Goal: Information Seeking & Learning: Learn about a topic

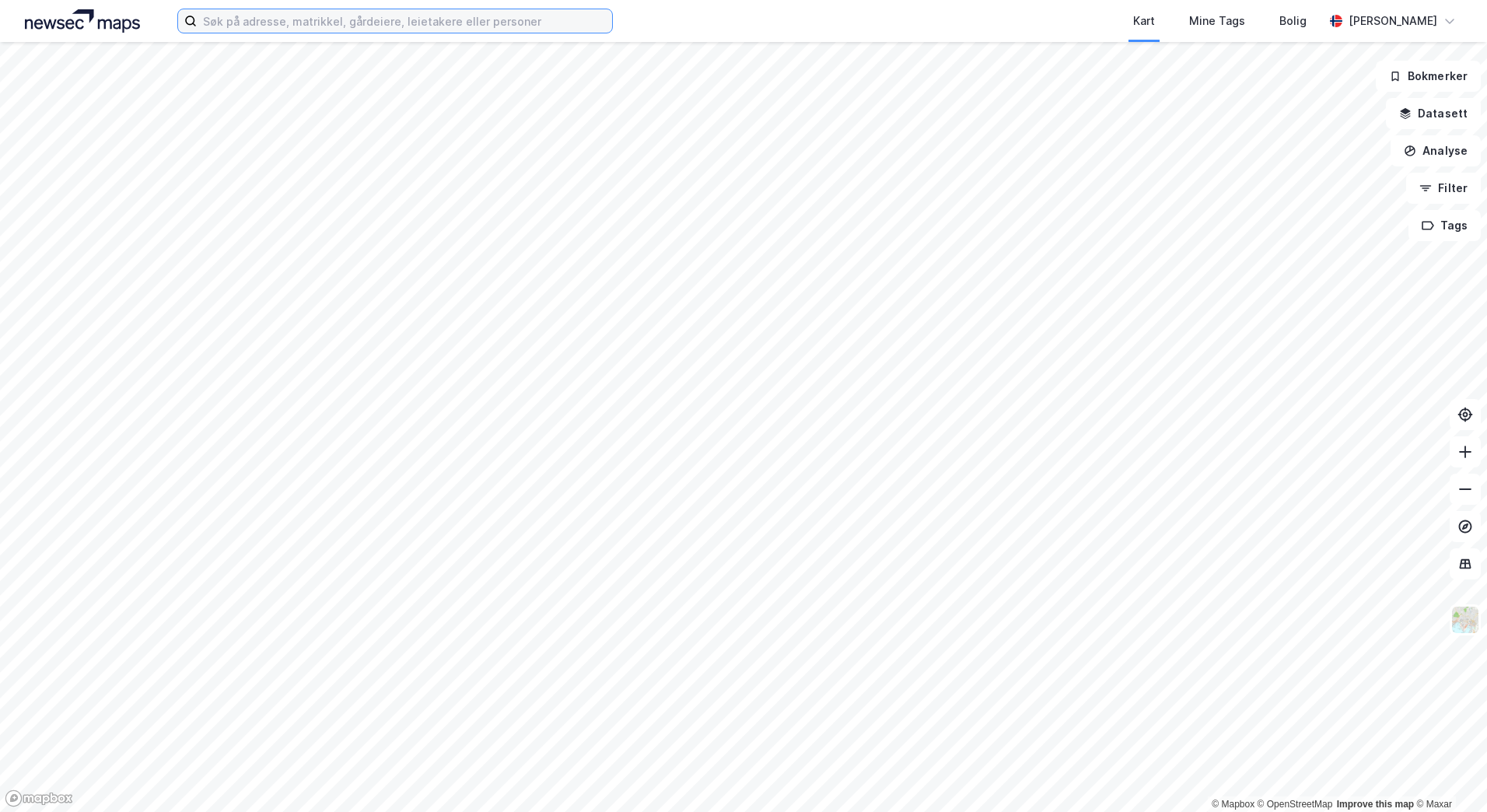
click at [437, 21] on input at bounding box center [404, 21] width 415 height 23
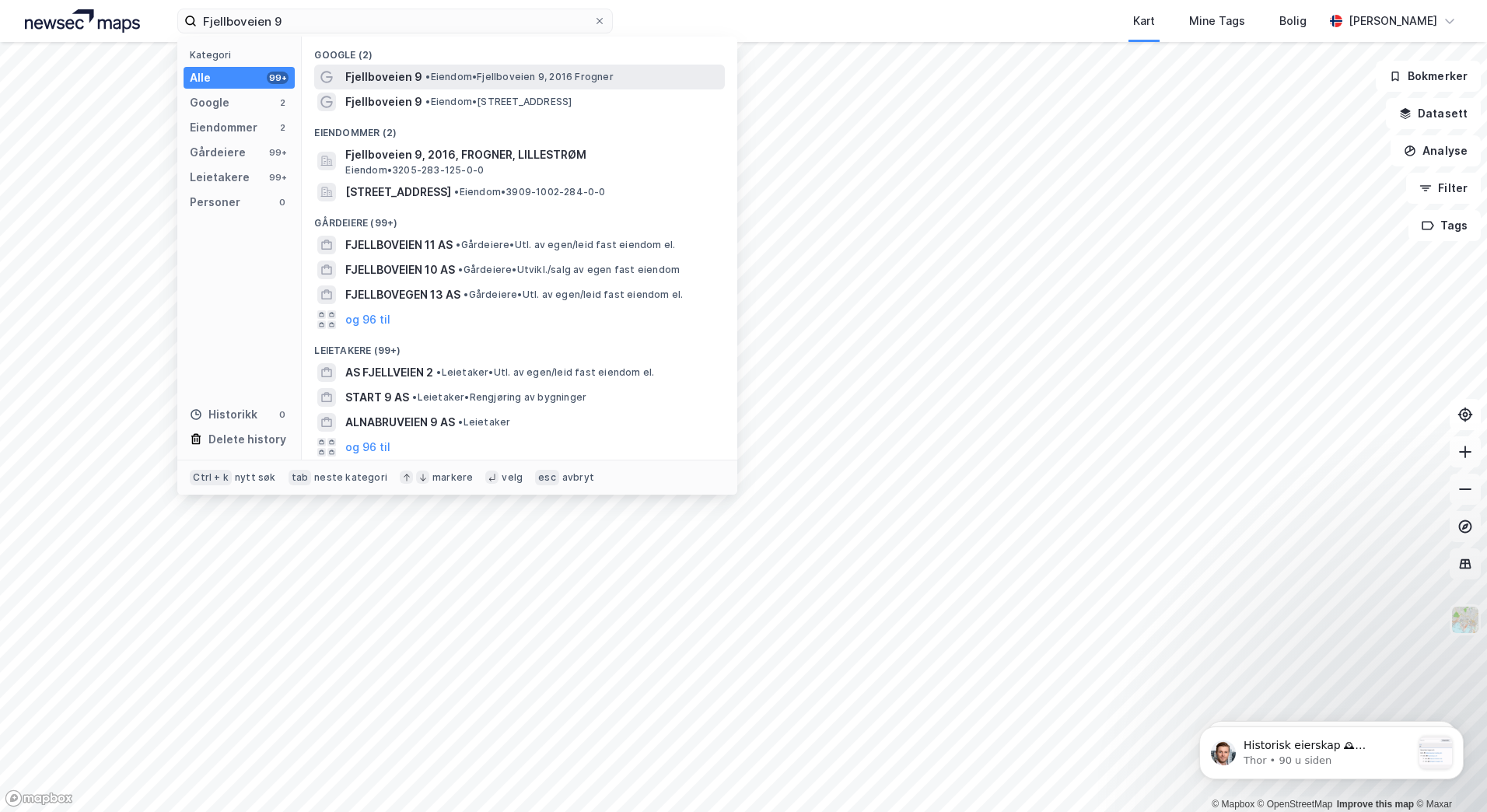
click at [418, 80] on span "Fjellboveien 9" at bounding box center [383, 77] width 77 height 19
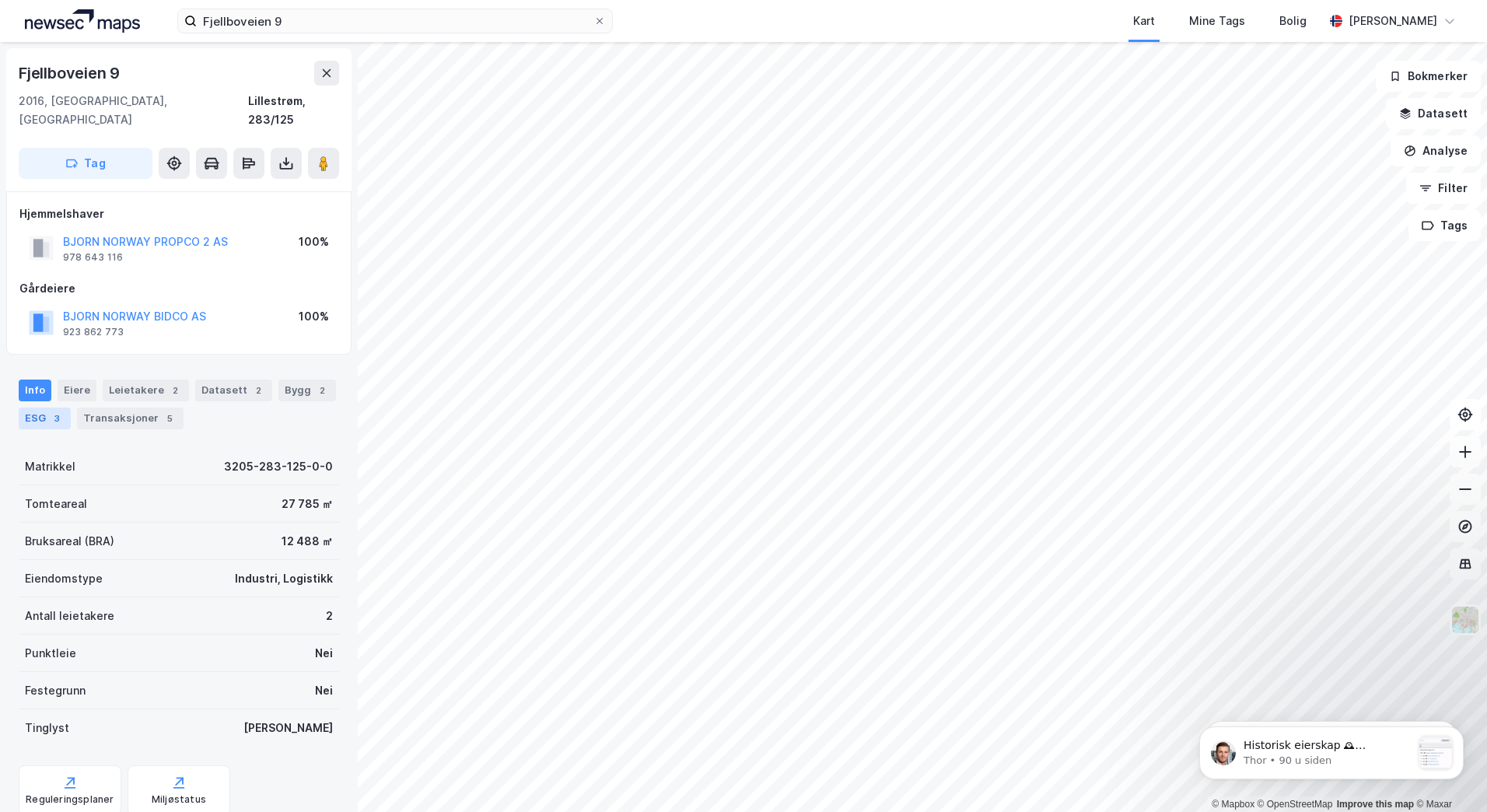
click at [31, 407] on div "ESG 3" at bounding box center [45, 418] width 52 height 21
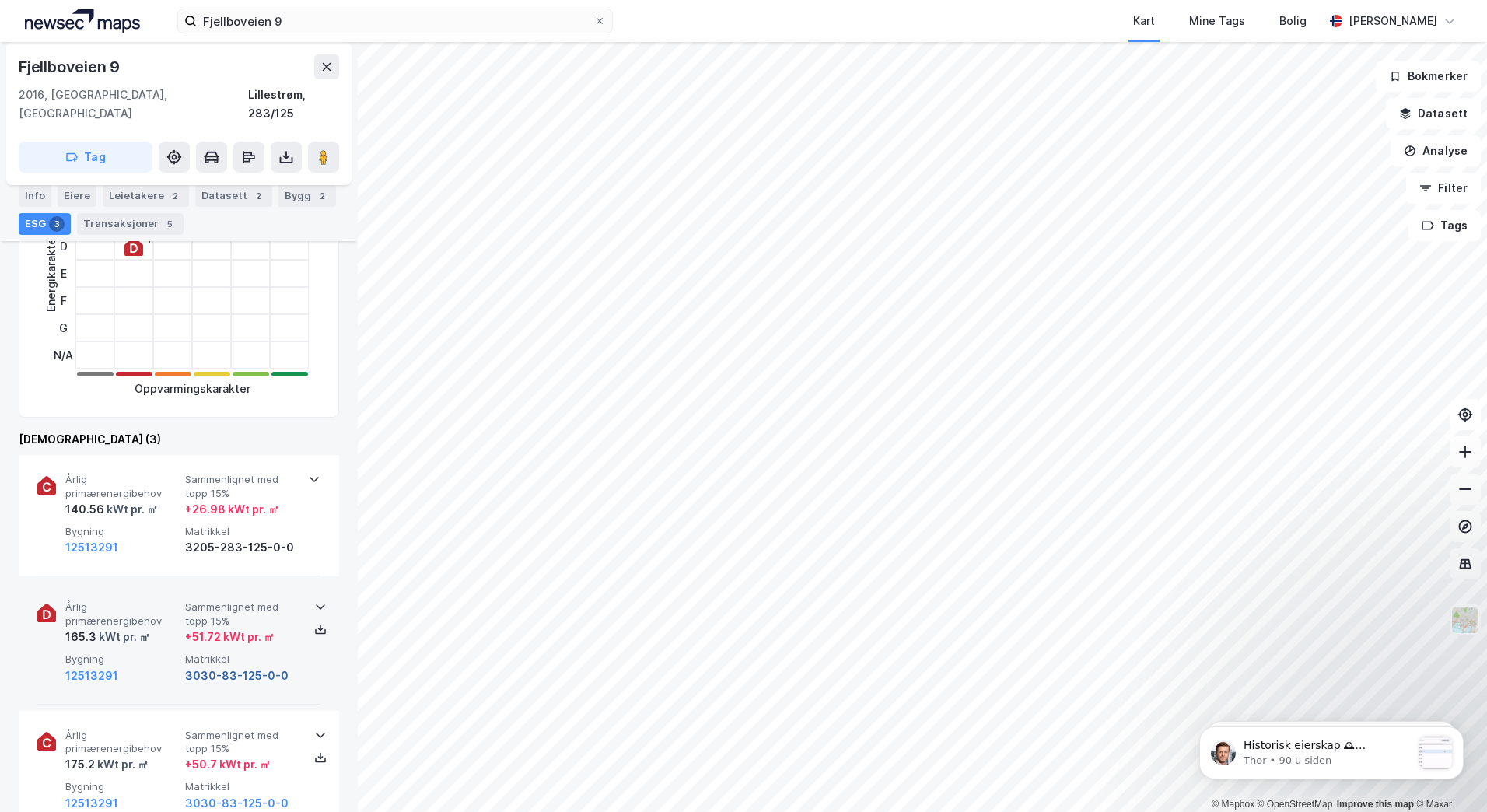
scroll to position [389, 0]
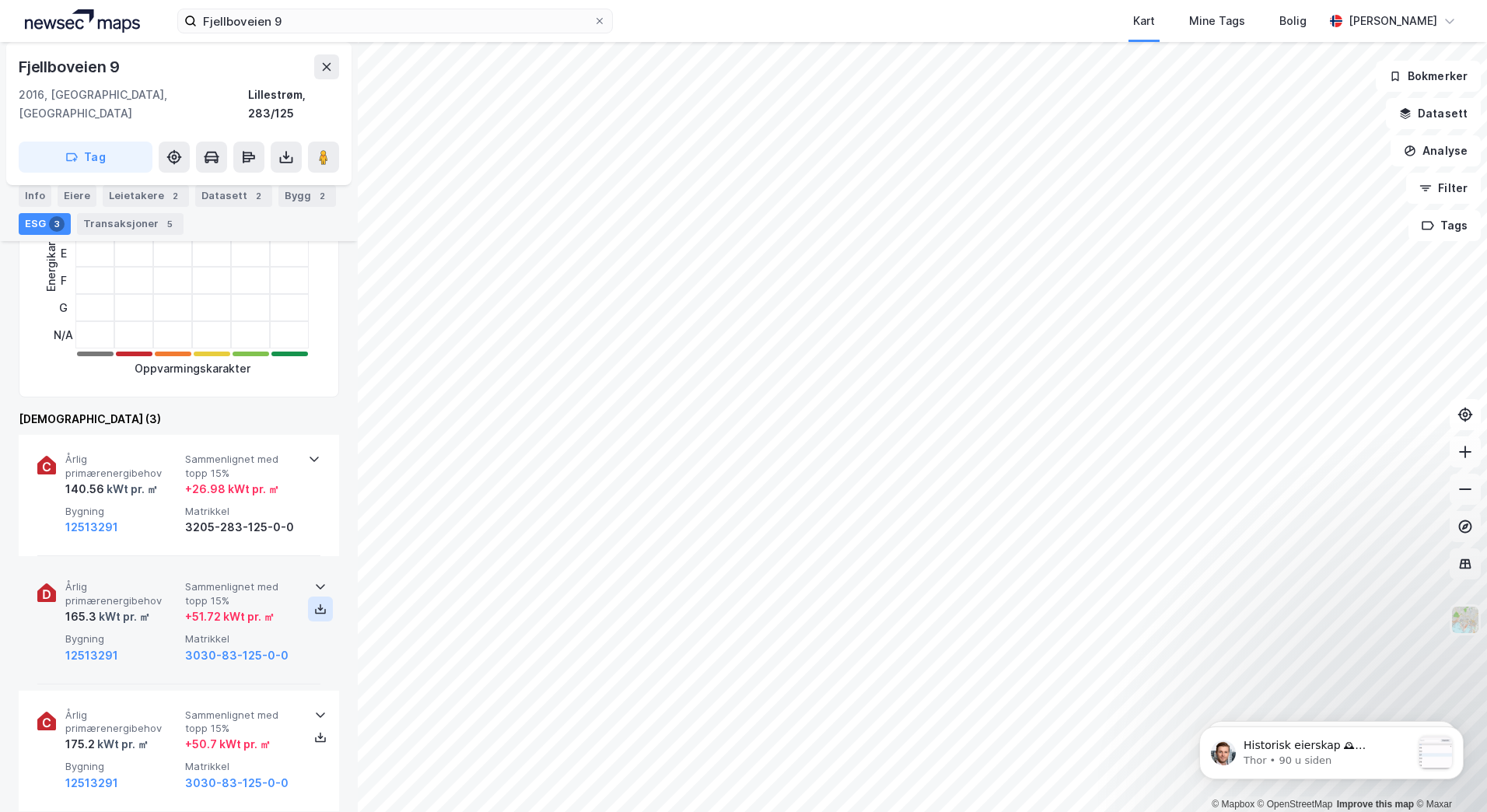
click at [318, 608] on icon at bounding box center [321, 610] width 6 height 3
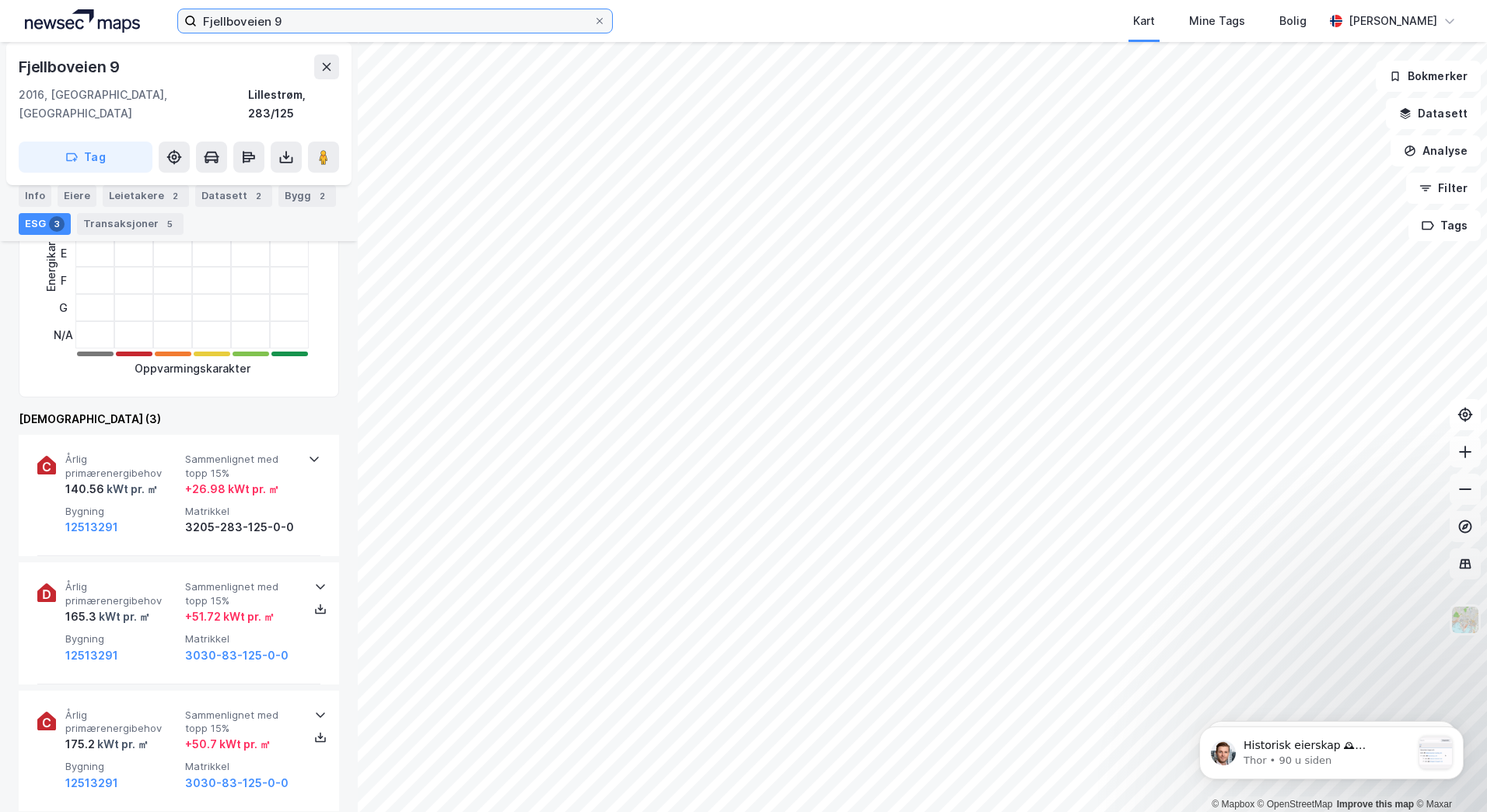
click at [310, 19] on input "Fjellboveien 9" at bounding box center [395, 21] width 397 height 23
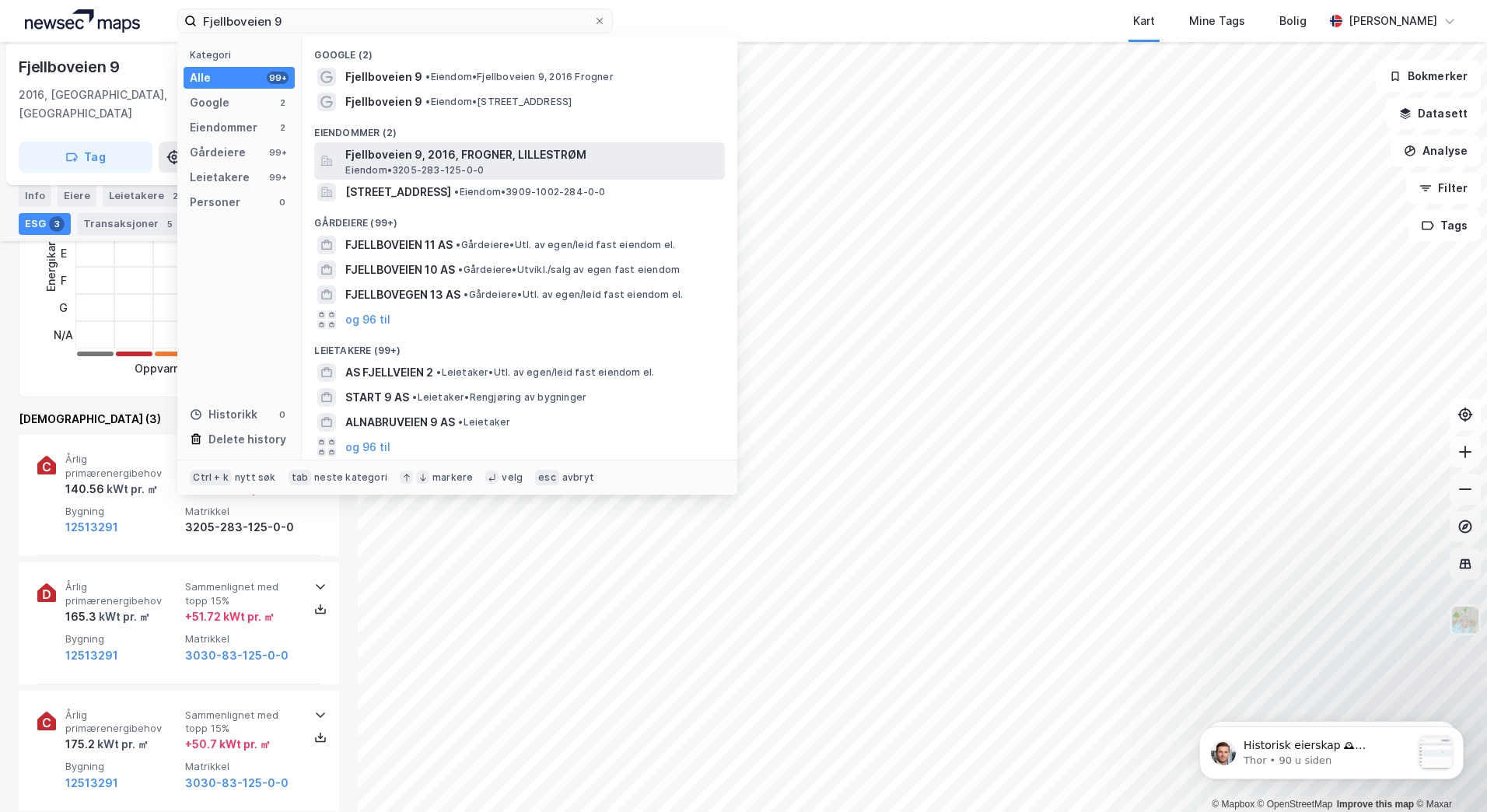
click at [453, 159] on span "Fjellboveien 9, 2016, FROGNER, LILLESTRØM" at bounding box center [532, 155] width 373 height 19
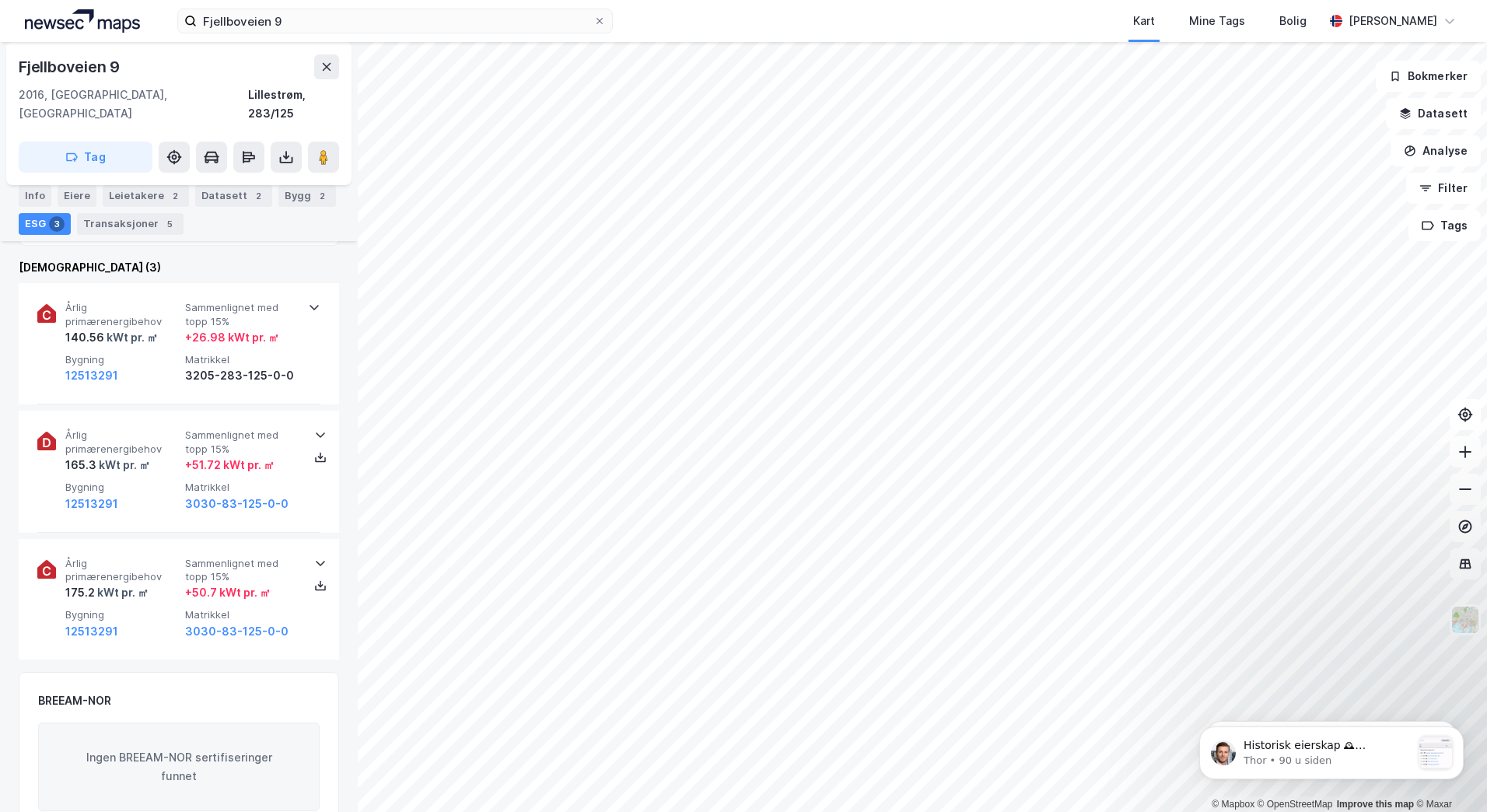
scroll to position [545, 0]
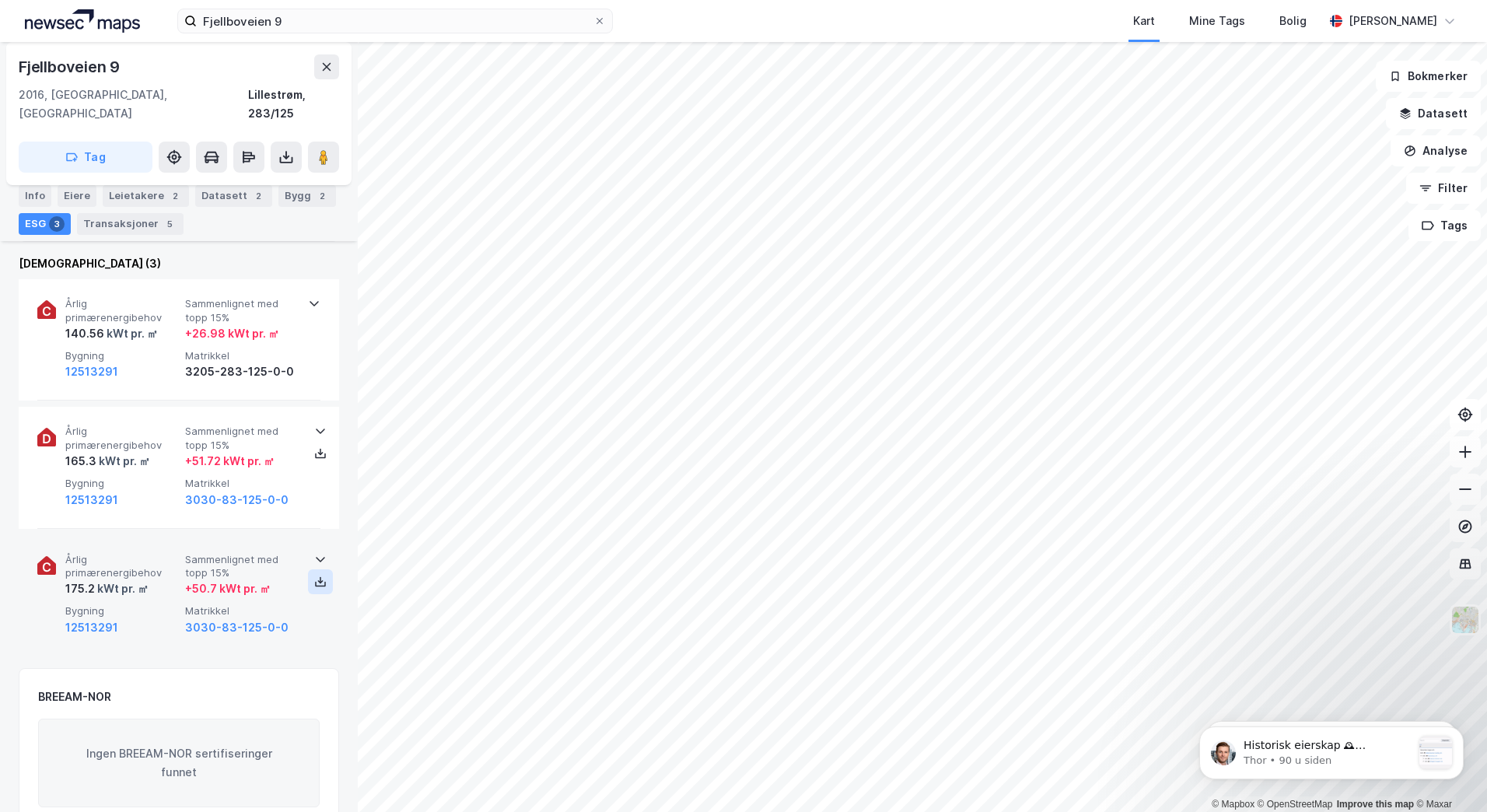
click at [314, 575] on icon at bounding box center [321, 582] width 13 height 13
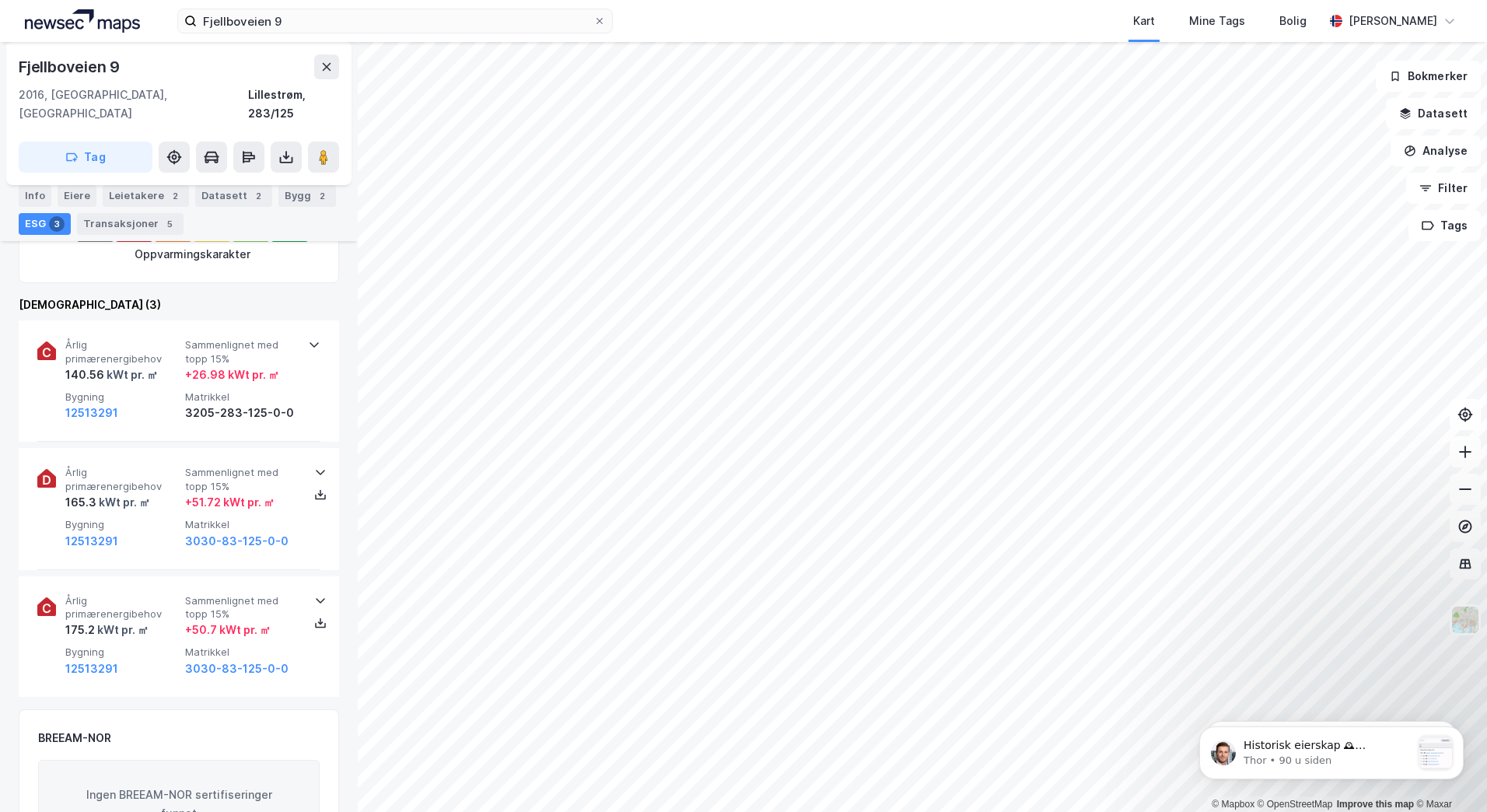
scroll to position [467, 0]
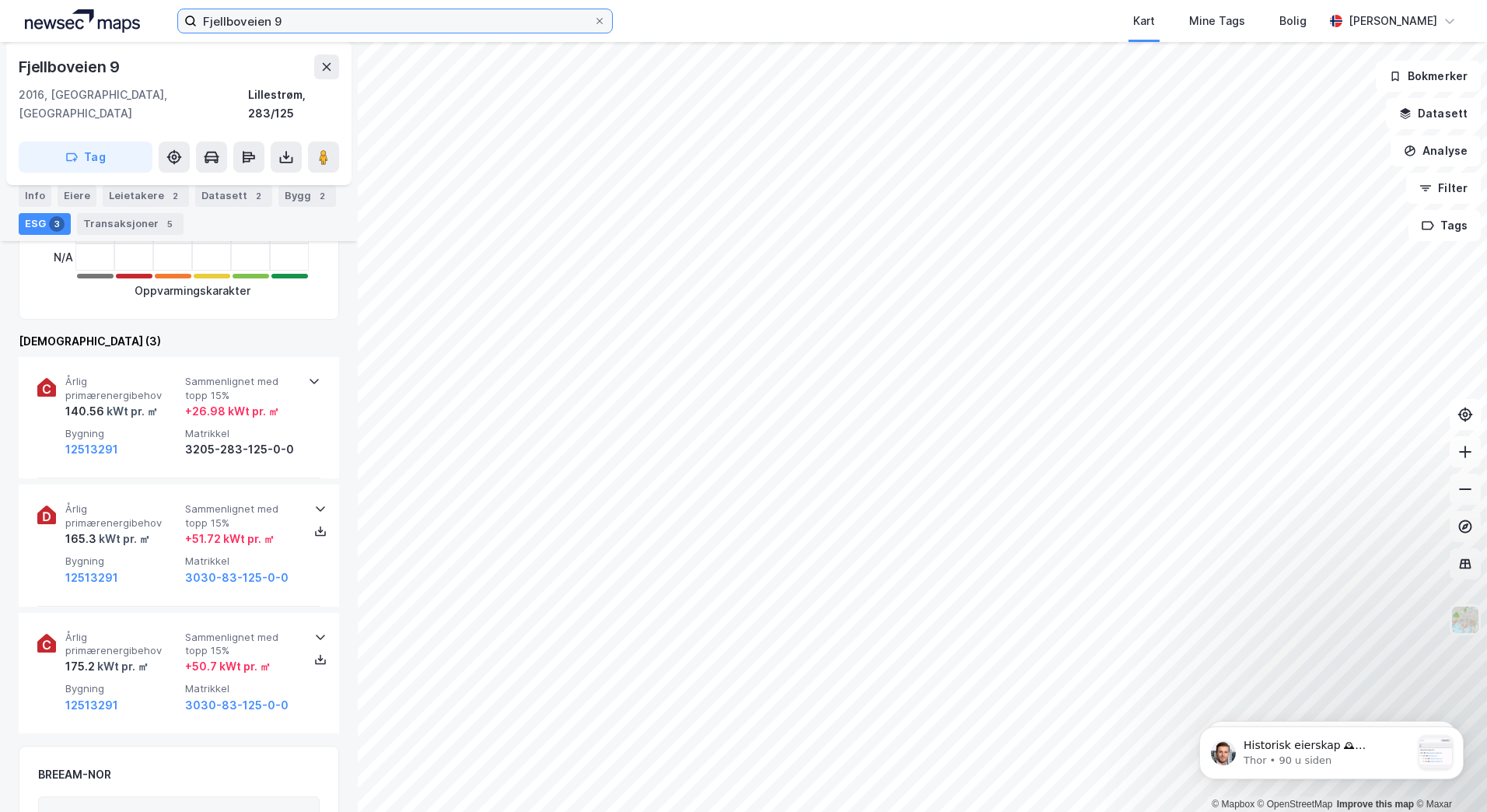
click at [318, 12] on input "Fjellboveien 9" at bounding box center [395, 21] width 397 height 23
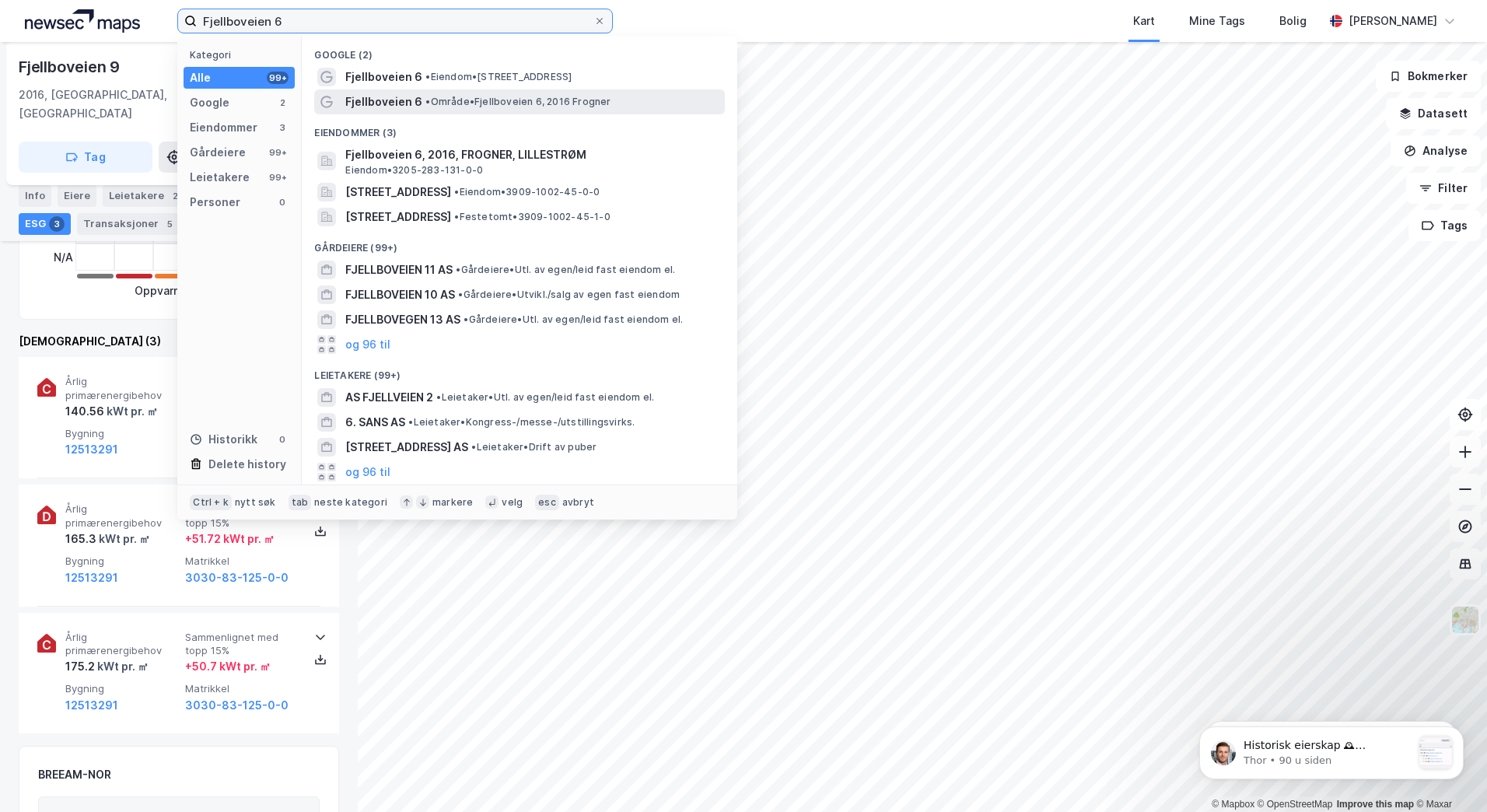
type input "Fjellboveien 6"
click at [365, 96] on span "Fjellboveien 6" at bounding box center [383, 102] width 77 height 19
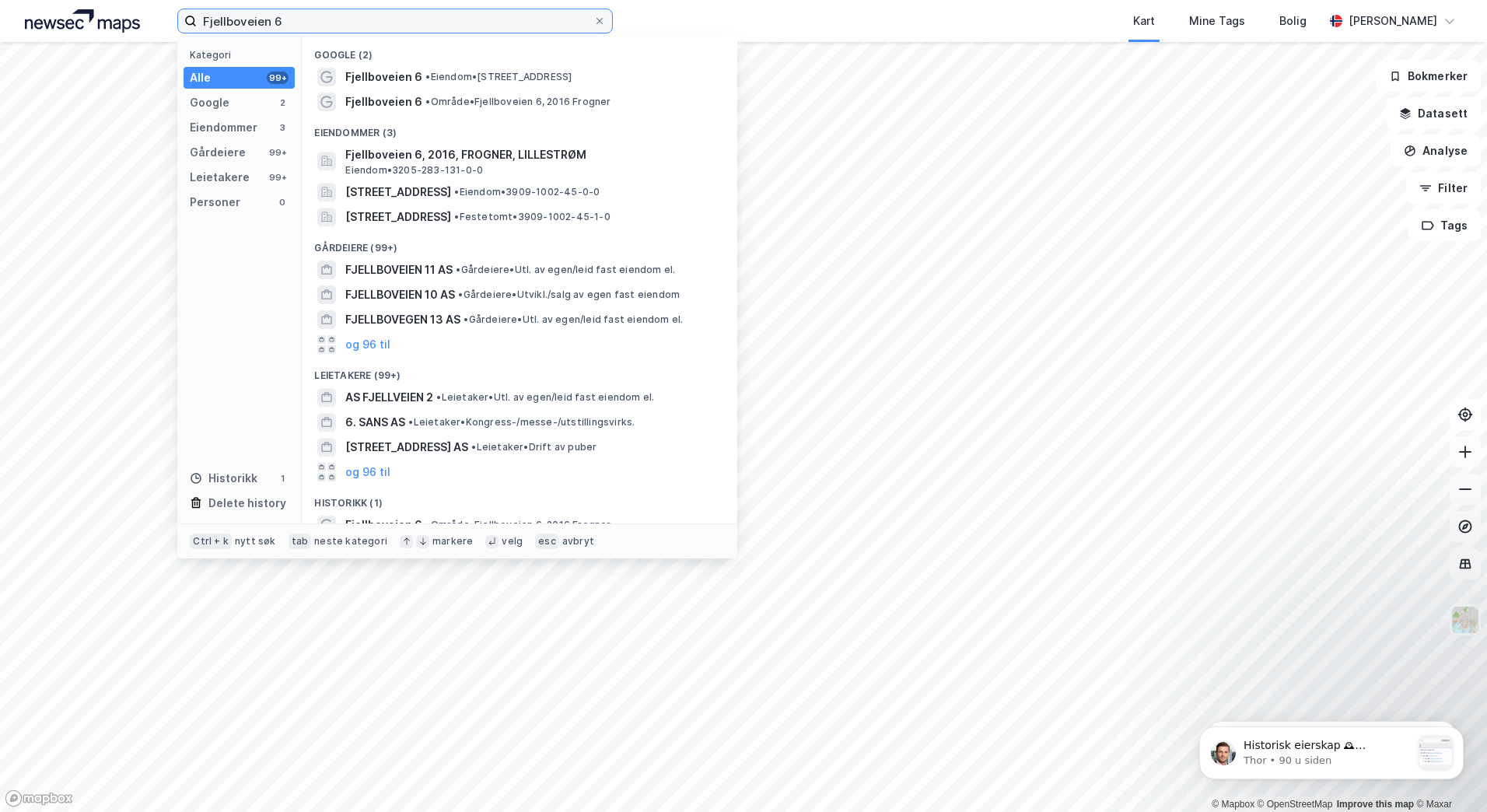
click at [321, 19] on input "Fjellboveien 6" at bounding box center [395, 21] width 397 height 23
click at [395, 100] on span "Fjellboveien 6" at bounding box center [383, 102] width 77 height 19
click at [351, 23] on input "Fjellboveien 6" at bounding box center [395, 21] width 397 height 23
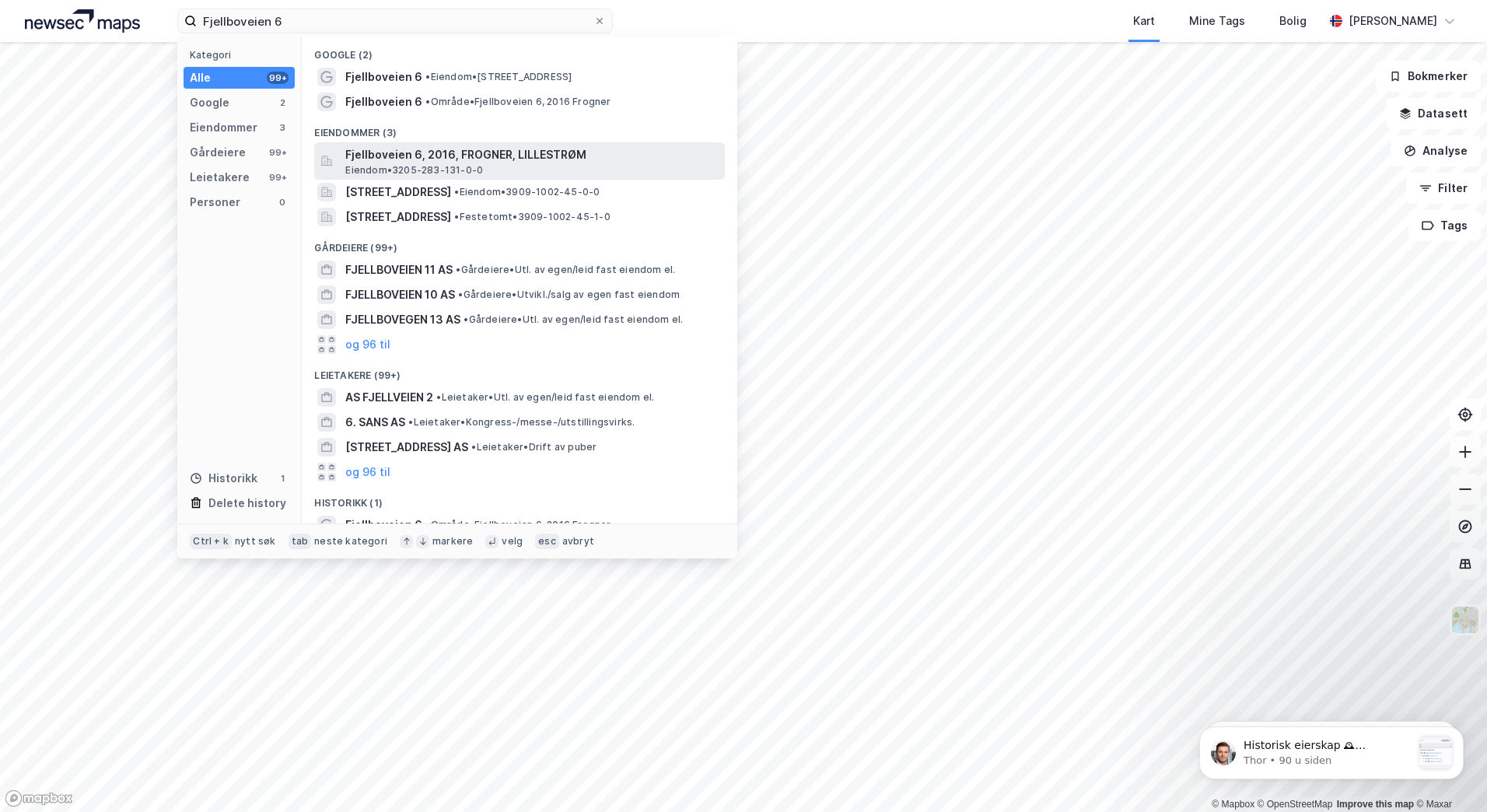
click at [431, 171] on span "Eiendom • 3205-283-131-0-0" at bounding box center [414, 171] width 137 height 13
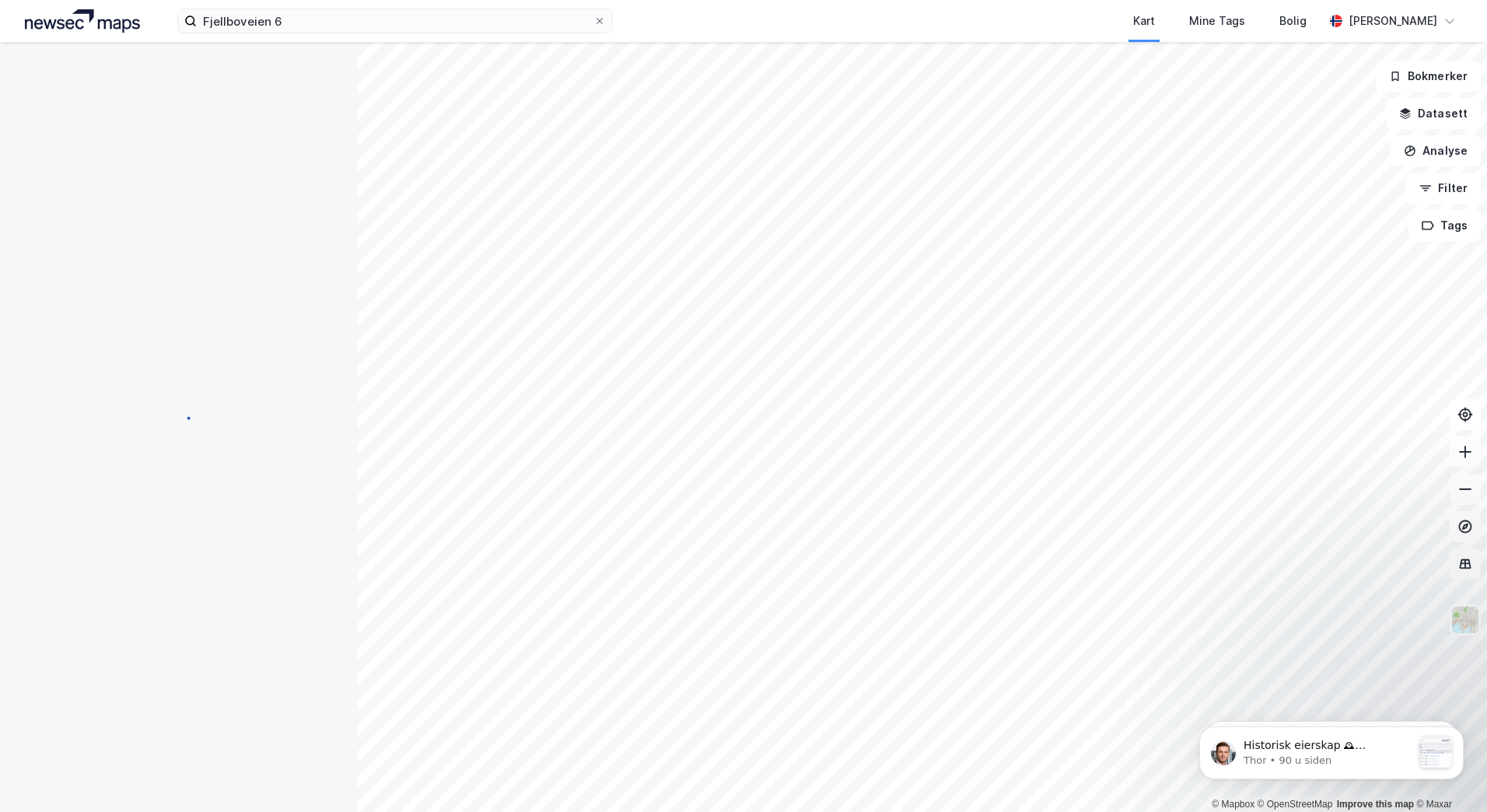
scroll to position [467, 0]
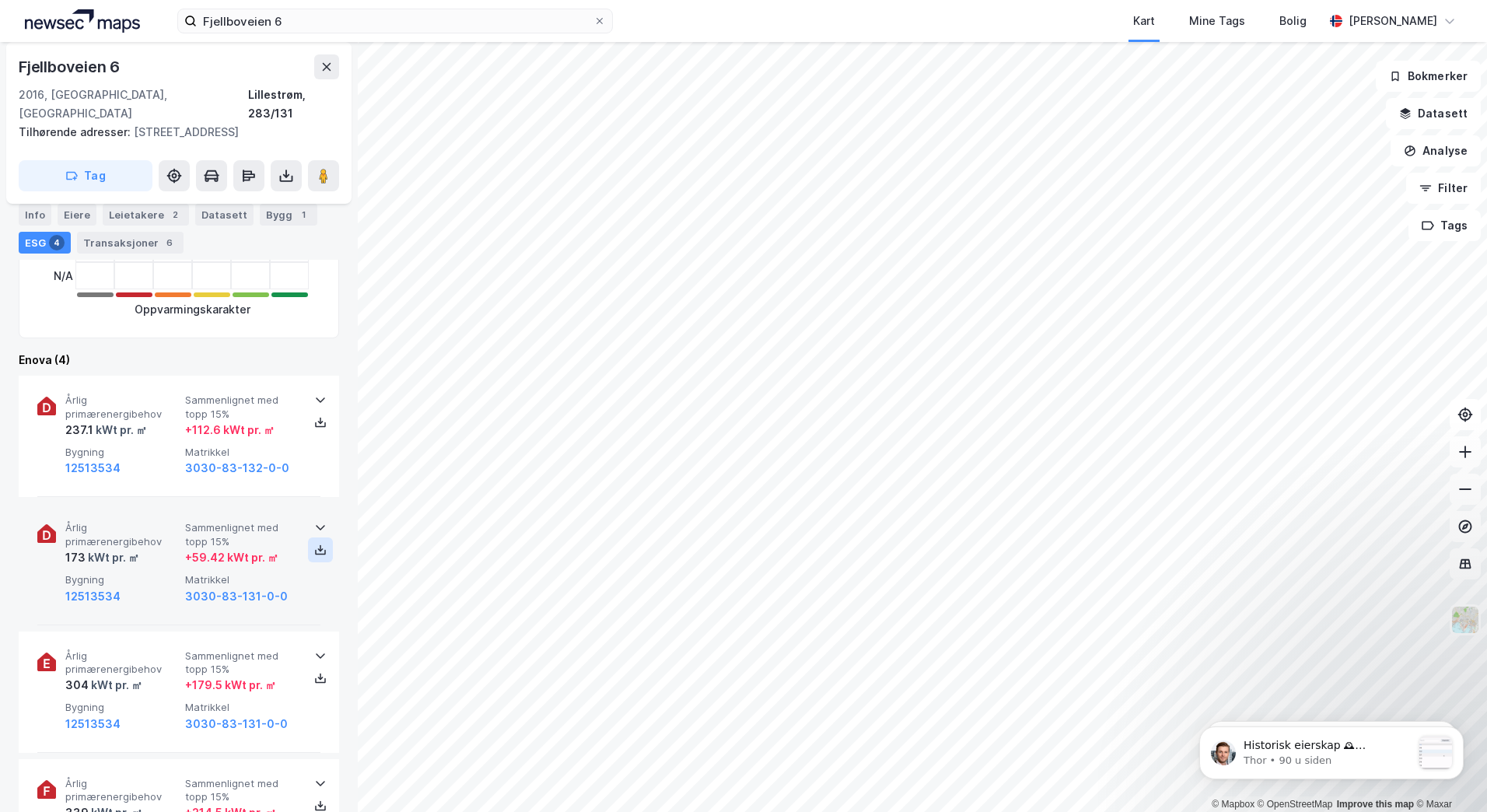
click at [314, 544] on icon at bounding box center [321, 550] width 13 height 13
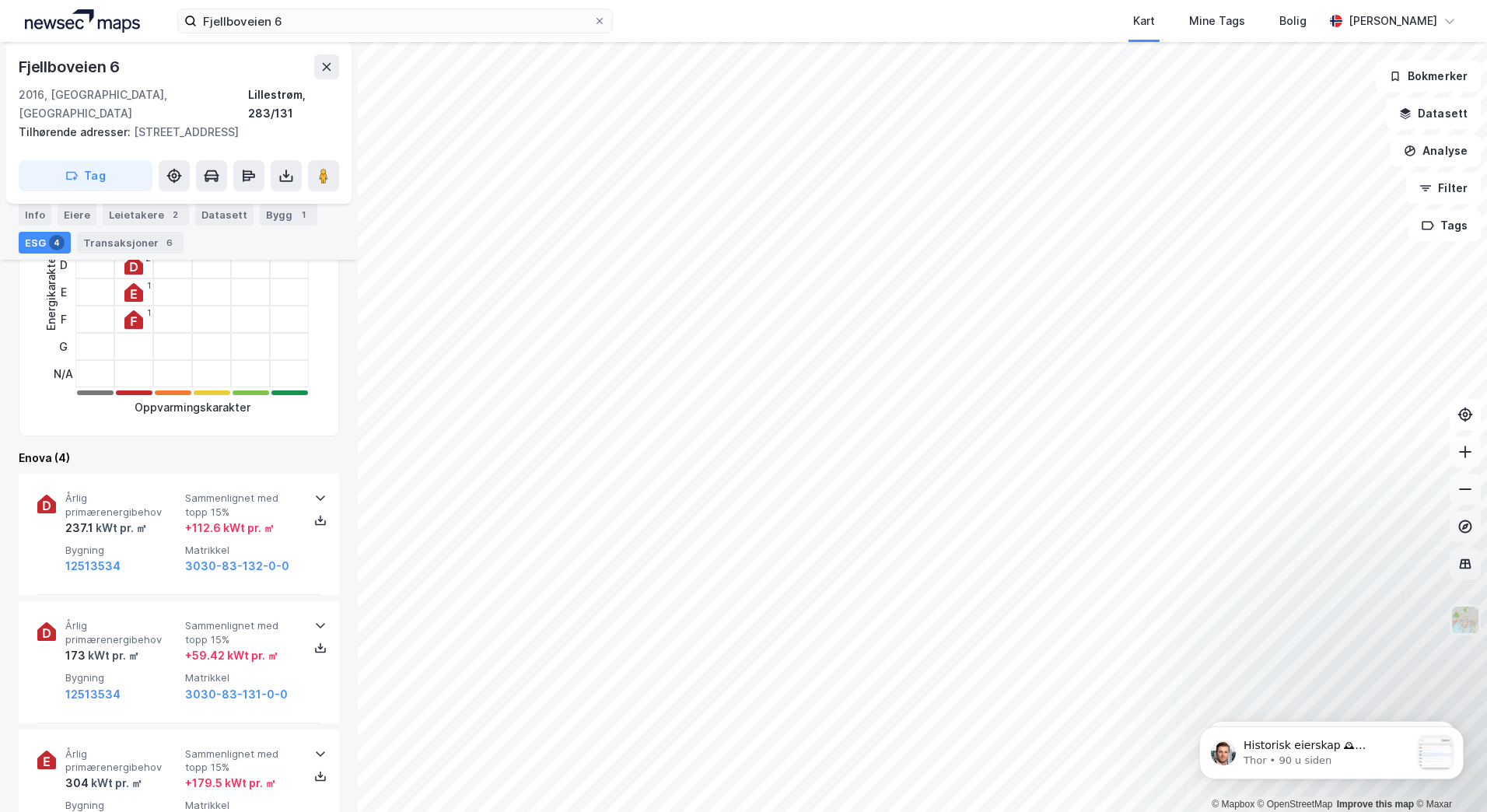
scroll to position [311, 0]
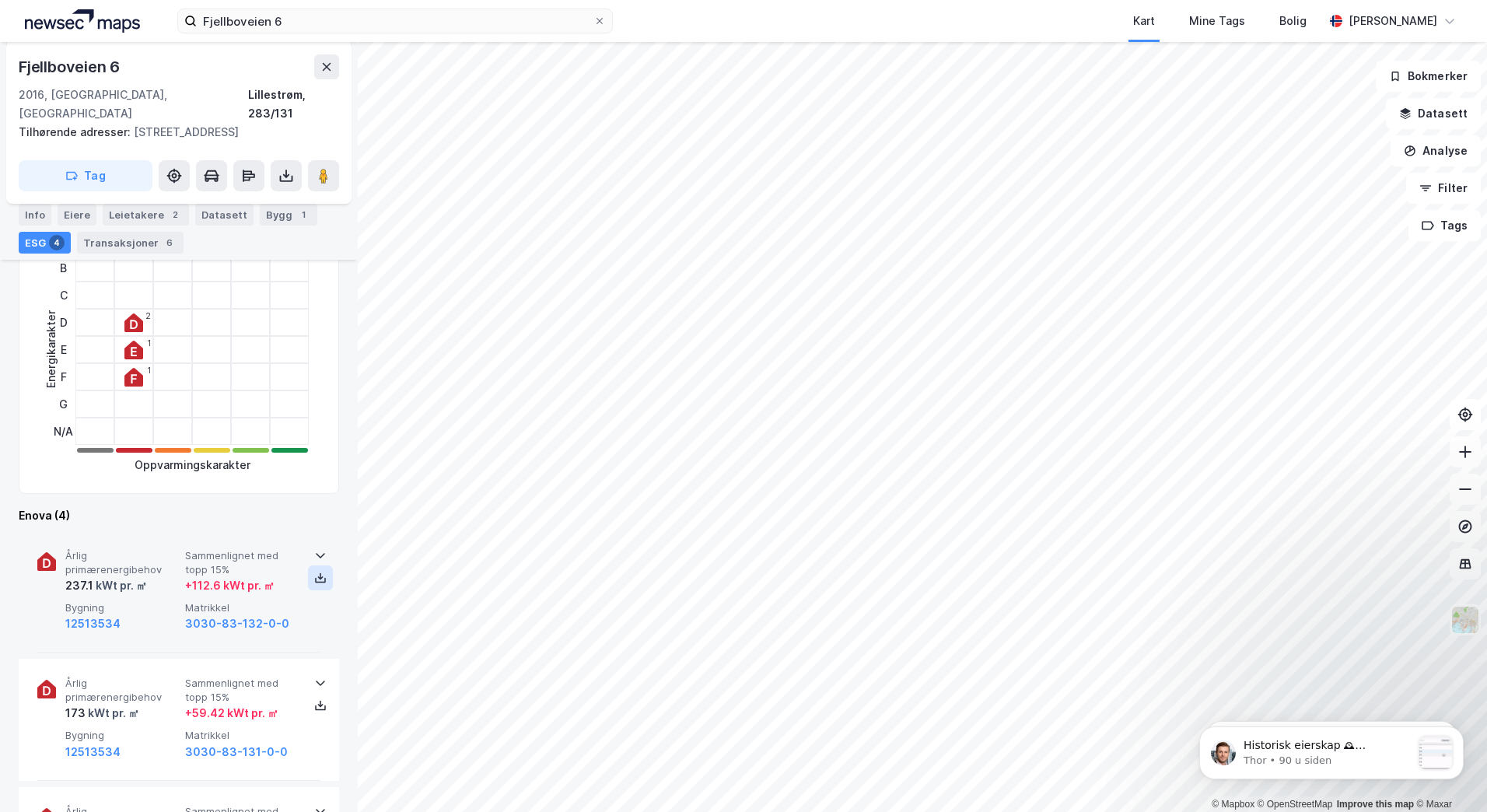
click at [316, 571] on icon at bounding box center [321, 578] width 13 height 13
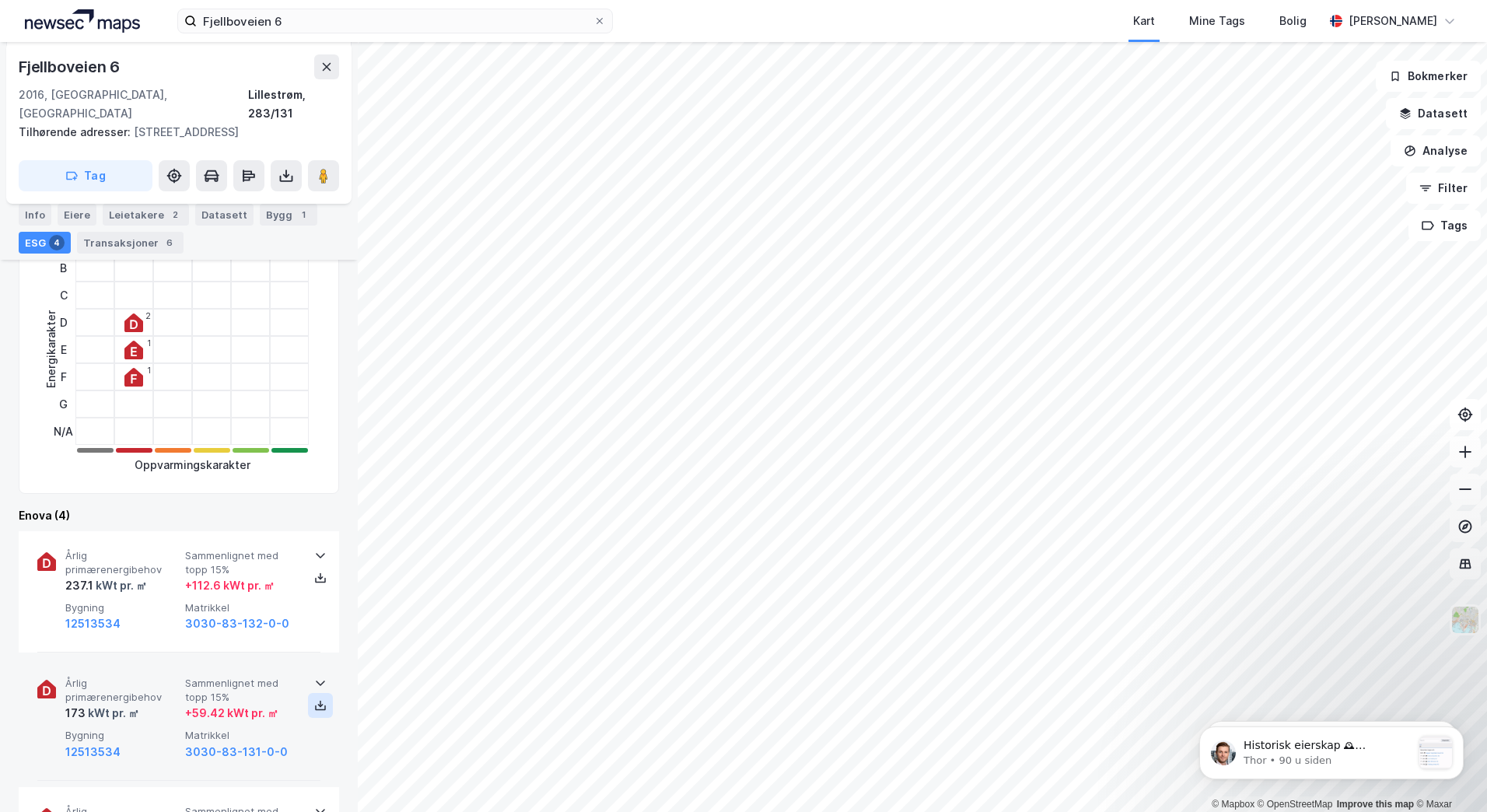
click at [318, 699] on icon at bounding box center [321, 706] width 13 height 13
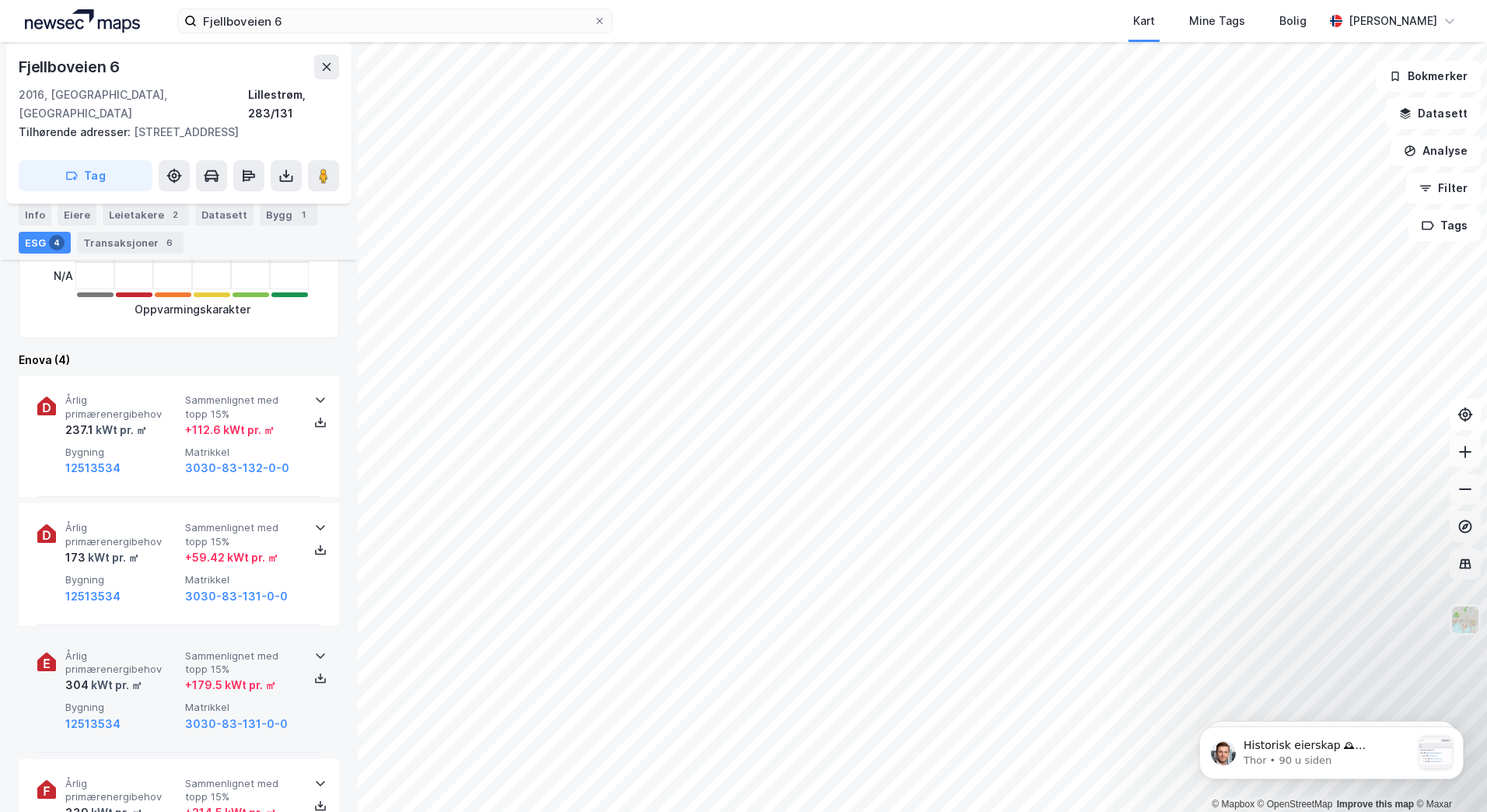
scroll to position [545, 0]
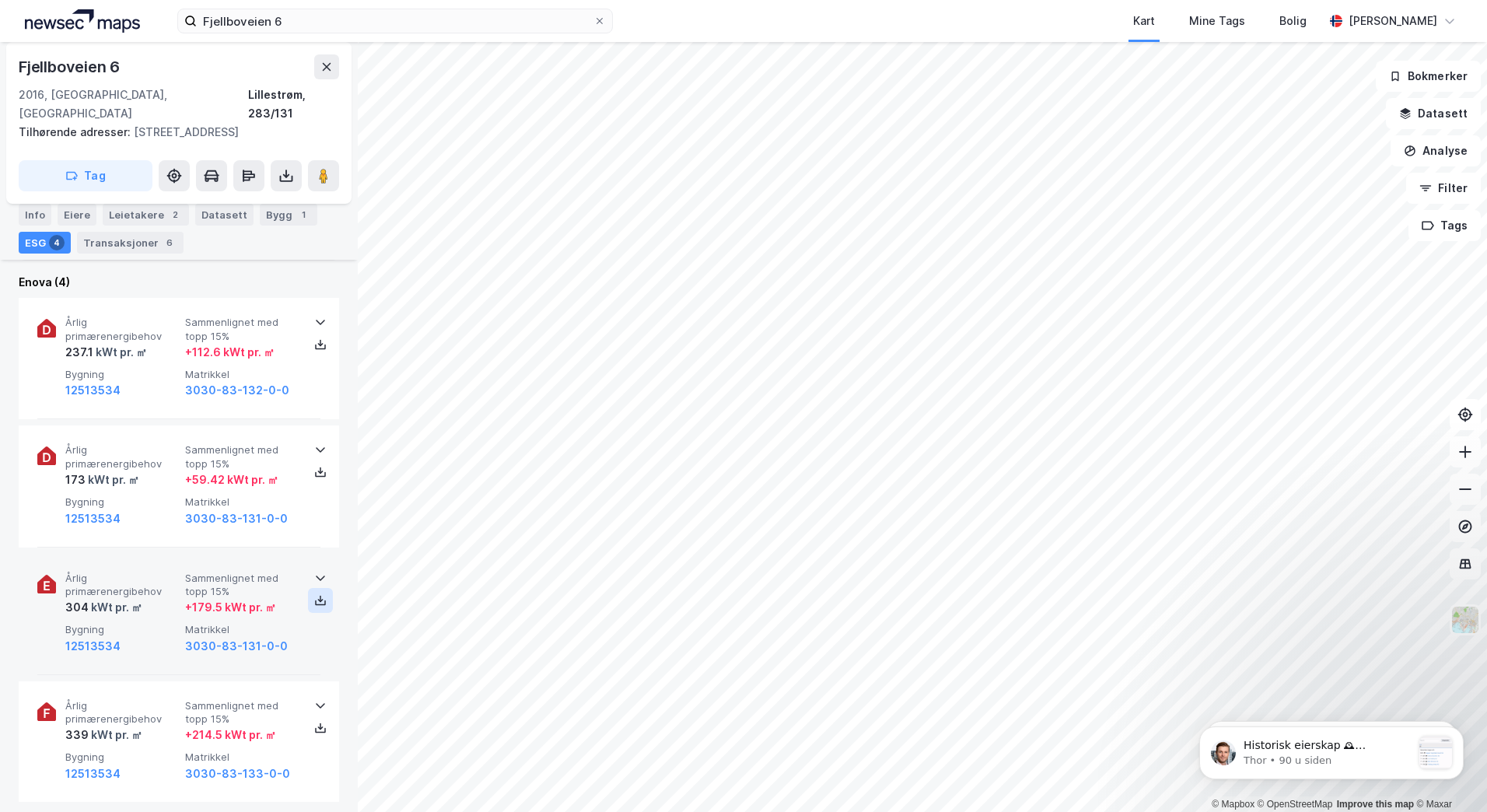
click at [318, 598] on icon at bounding box center [321, 600] width 6 height 3
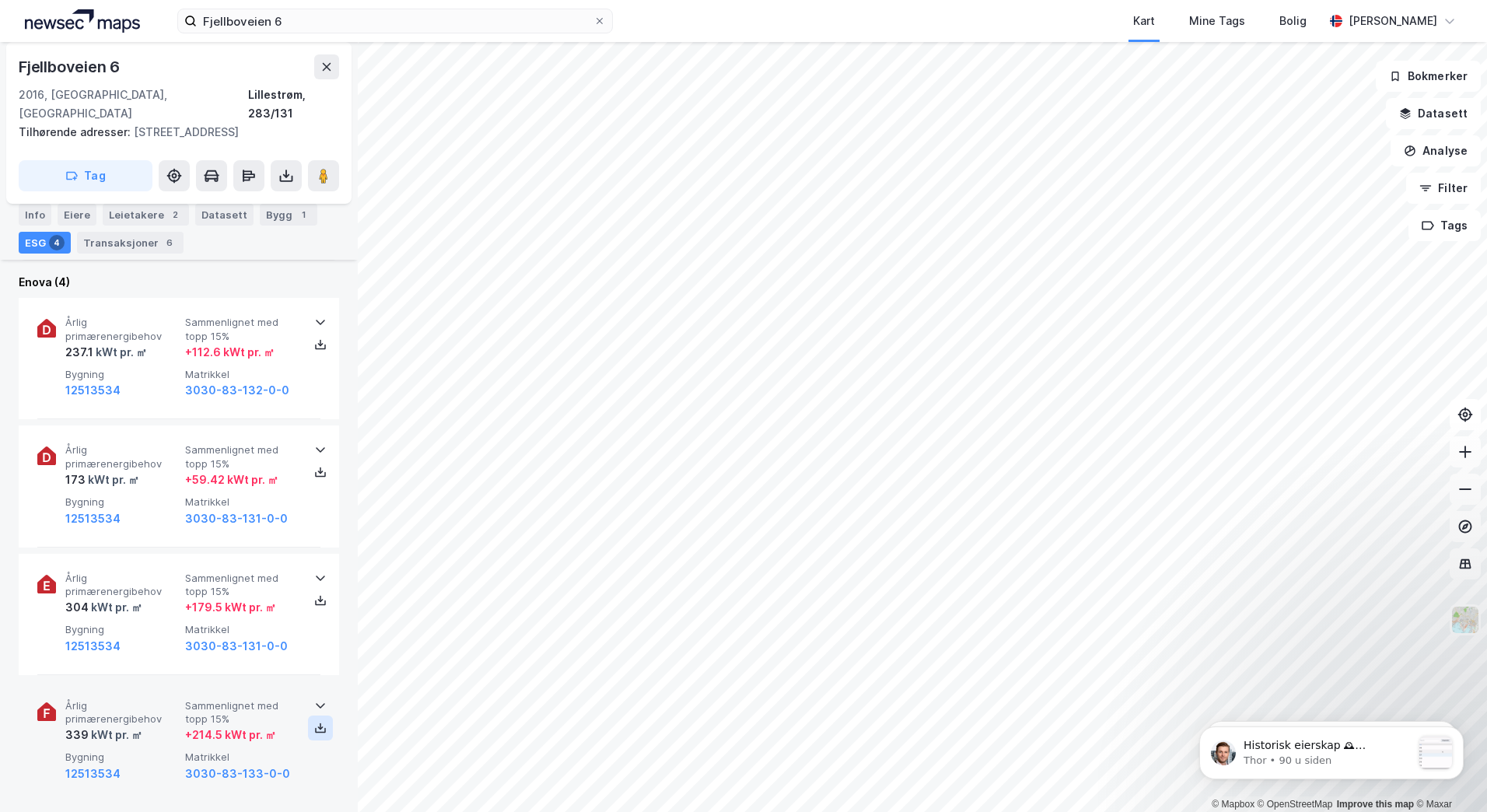
click at [315, 722] on icon at bounding box center [321, 728] width 13 height 13
